Goal: Check status: Check status

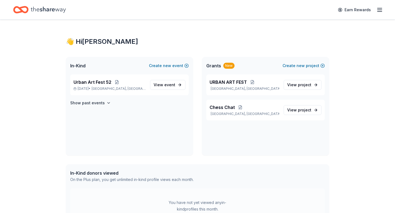
click at [378, 9] on icon "button" at bounding box center [379, 10] width 7 height 7
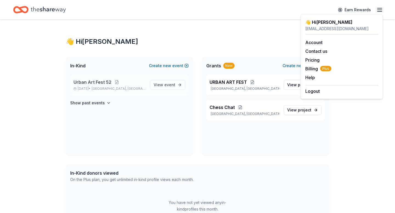
click at [96, 81] on span "Urban Art Fest 52" at bounding box center [92, 82] width 38 height 7
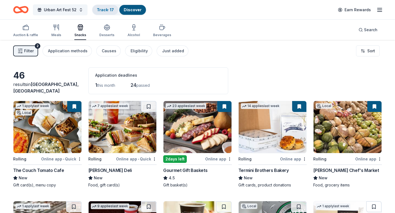
click at [114, 11] on link "Track · 17" at bounding box center [105, 9] width 17 height 5
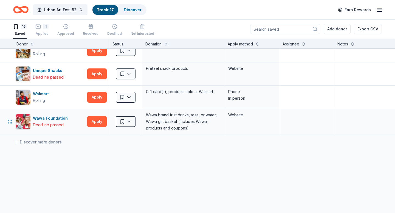
scroll to position [289, 0]
click at [65, 29] on icon "button" at bounding box center [65, 26] width 5 height 5
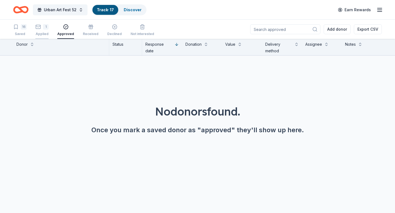
click at [46, 30] on div "1 Applied" at bounding box center [41, 30] width 13 height 12
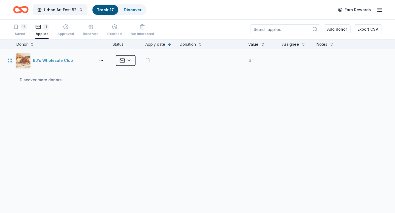
click at [65, 63] on div "BJ's Wholesale Club" at bounding box center [54, 60] width 42 height 7
